Goal: Task Accomplishment & Management: Manage account settings

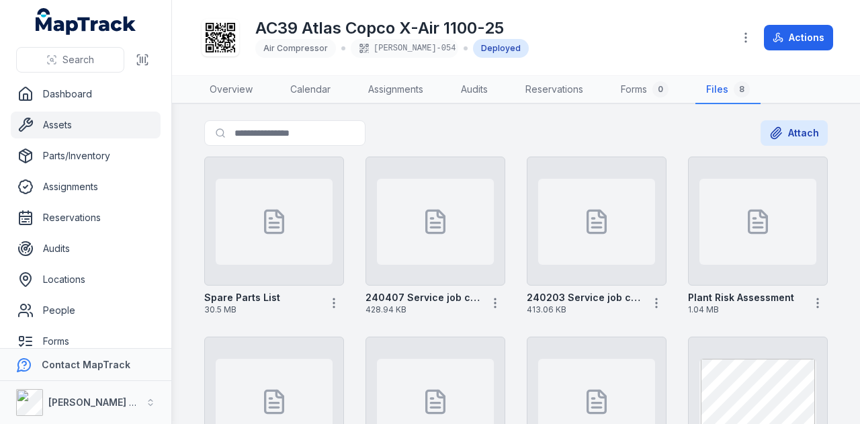
click at [78, 123] on link "Assets" at bounding box center [86, 125] width 150 height 27
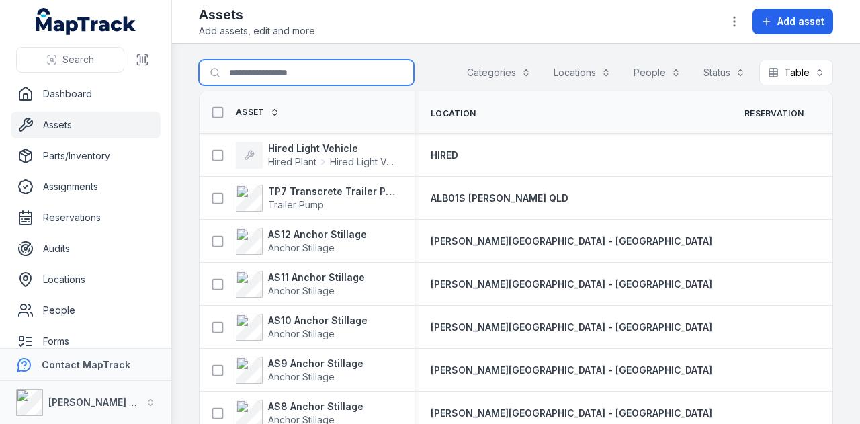
click at [267, 65] on input "Search for assets" at bounding box center [306, 73] width 215 height 26
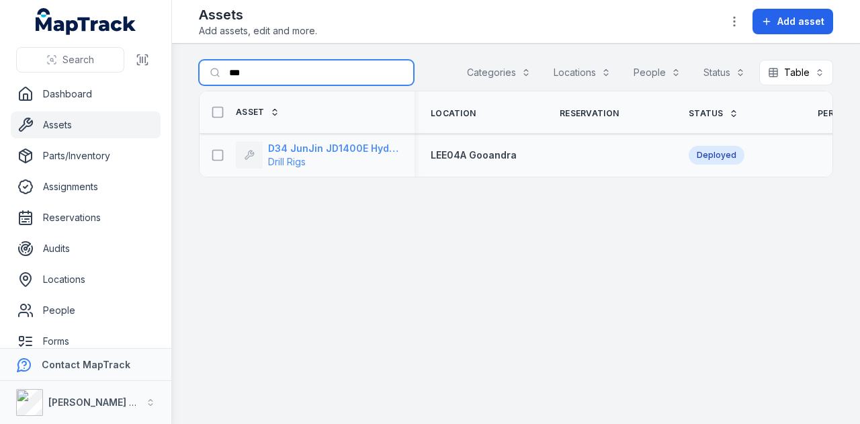
type input "***"
click at [325, 142] on strong "D34 JunJin JD1400E Hydraulic Crawler Drill" at bounding box center [333, 148] width 130 height 13
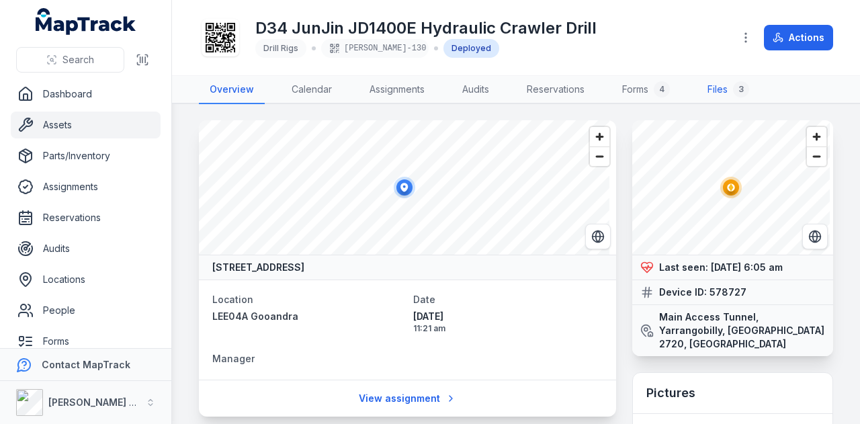
click at [743, 87] on div "3" at bounding box center [741, 89] width 16 height 16
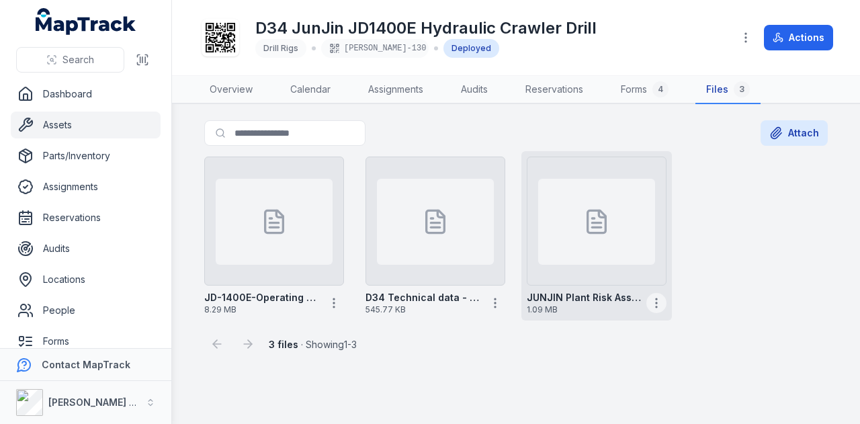
click at [659, 302] on icon "button" at bounding box center [656, 302] width 13 height 13
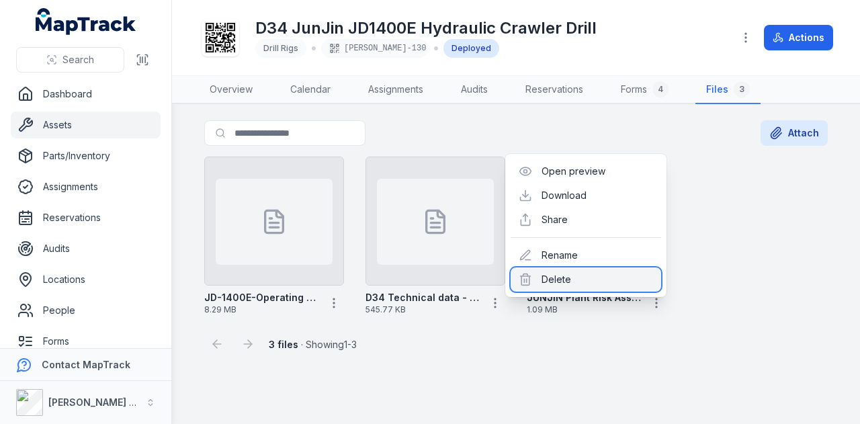
click at [618, 271] on div "Delete" at bounding box center [586, 279] width 151 height 24
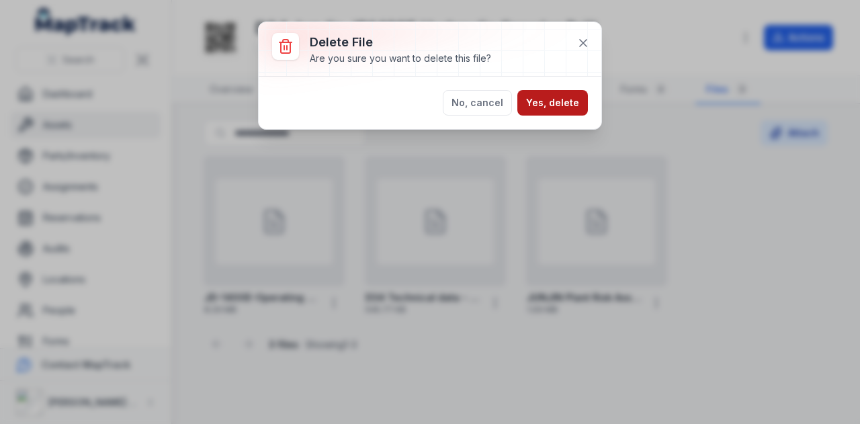
click at [558, 102] on button "Yes, delete" at bounding box center [552, 103] width 71 height 26
